Goal: Information Seeking & Learning: Check status

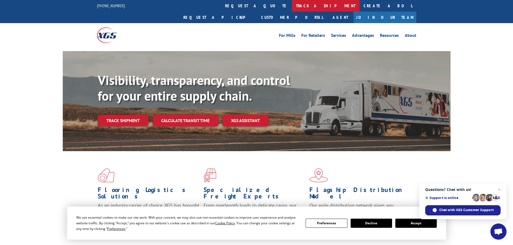
click at [292, 6] on link "track a shipment" at bounding box center [326, 6] width 68 height 12
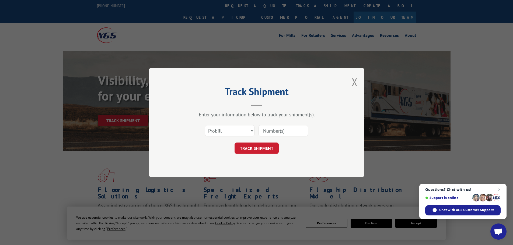
click at [268, 132] on input at bounding box center [284, 130] width 50 height 11
paste input "7060526"
type input "7060526"
click at [266, 149] on button "TRACK SHIPMENT" at bounding box center [257, 148] width 44 height 11
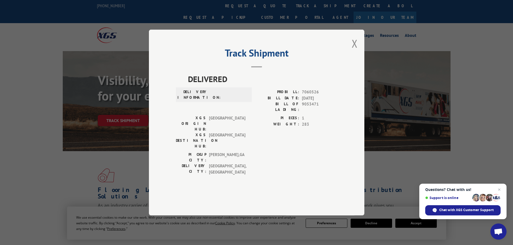
click at [351, 64] on div "Track Shipment DELIVERED DELIVERY INFORMATION: PROBILL: 7060526 BILL DATE: [DAT…" at bounding box center [256, 123] width 215 height 186
click at [353, 51] on button "Close modal" at bounding box center [355, 43] width 6 height 14
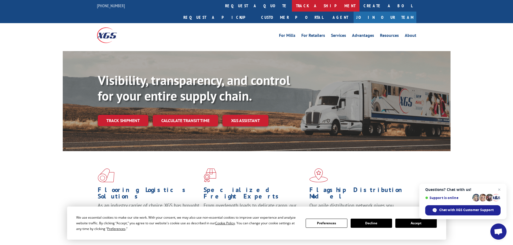
click at [292, 9] on link "track a shipment" at bounding box center [326, 6] width 68 height 12
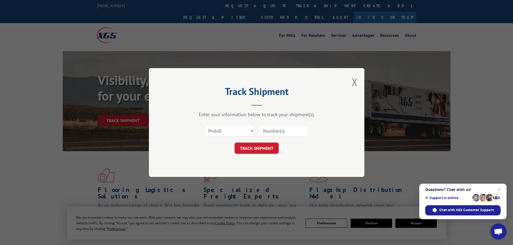
click at [237, 125] on div "Select category... Probill BOL PO" at bounding box center [229, 131] width 49 height 12
click at [227, 129] on select "Select category... Probill BOL PO" at bounding box center [230, 130] width 50 height 11
select select "bol"
click at [205, 125] on select "Select category... Probill BOL PO" at bounding box center [230, 130] width 50 height 11
click at [274, 132] on input at bounding box center [284, 130] width 50 height 11
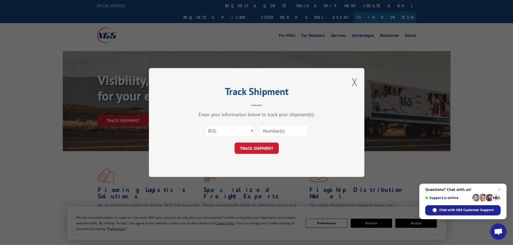
paste input "7060526"
type input "7060526"
click at [262, 149] on button "TRACK SHIPMENT" at bounding box center [257, 148] width 44 height 11
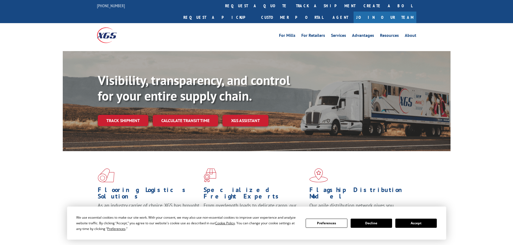
click at [292, 6] on link "track a shipment" at bounding box center [326, 6] width 68 height 12
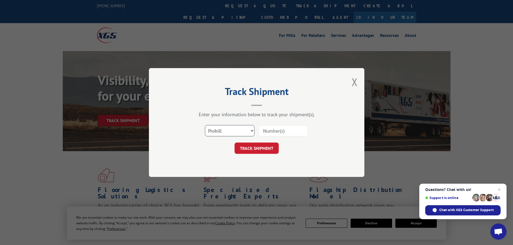
click at [228, 130] on select "Select category... Probill BOL PO" at bounding box center [230, 130] width 50 height 11
select select "bol"
click at [205, 125] on select "Select category... Probill BOL PO" at bounding box center [230, 130] width 50 height 11
click at [271, 131] on input at bounding box center [284, 130] width 50 height 11
paste input "480332"
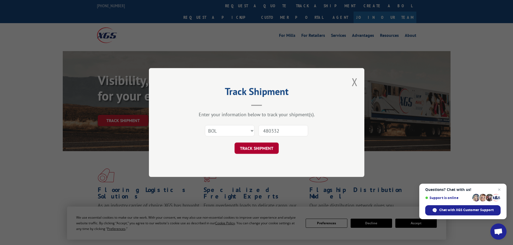
type input "480332"
click at [261, 154] on button "TRACK SHIPMENT" at bounding box center [257, 148] width 44 height 11
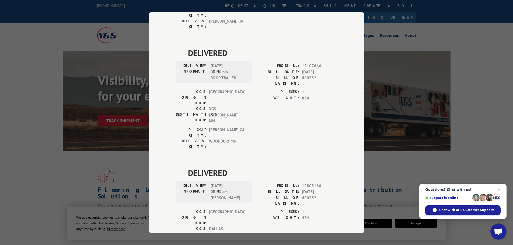
scroll to position [512, 0]
